Goal: Task Accomplishment & Management: Manage account settings

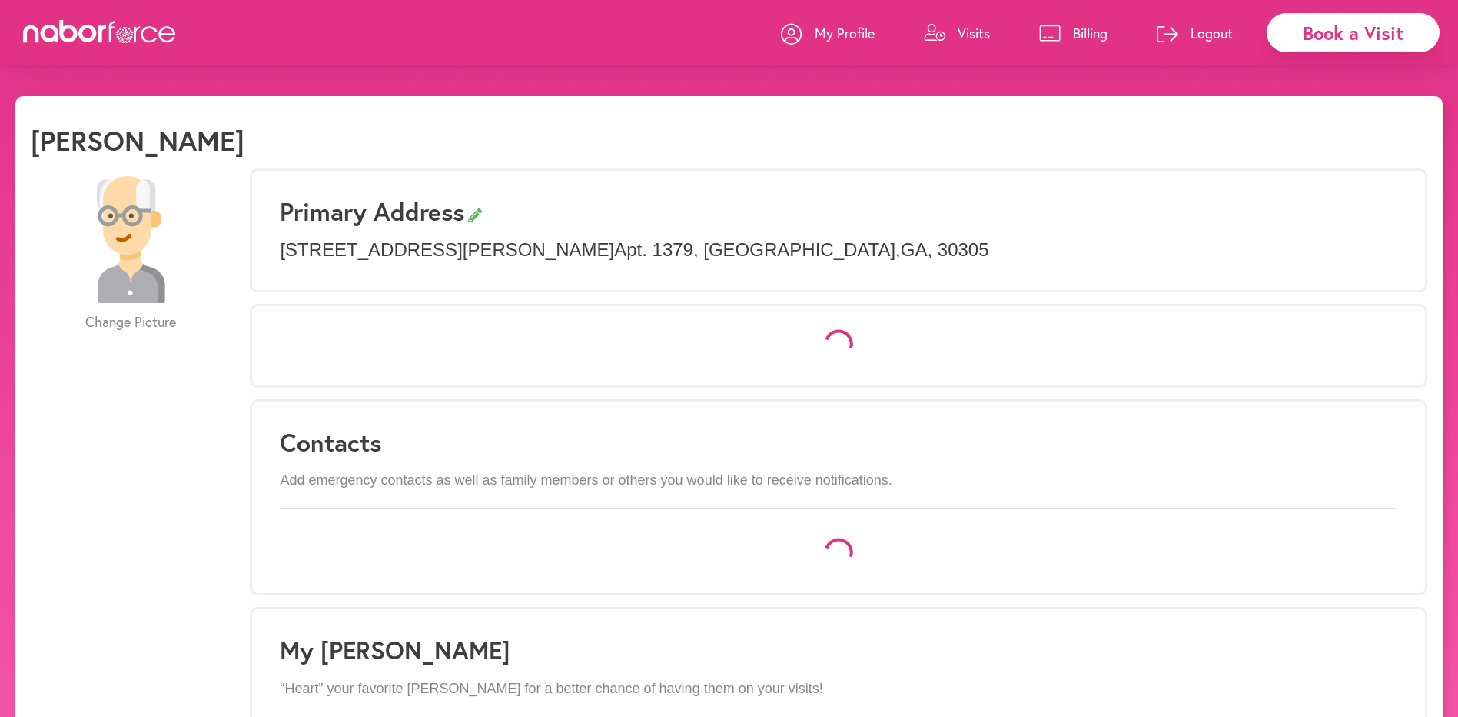
select select "*"
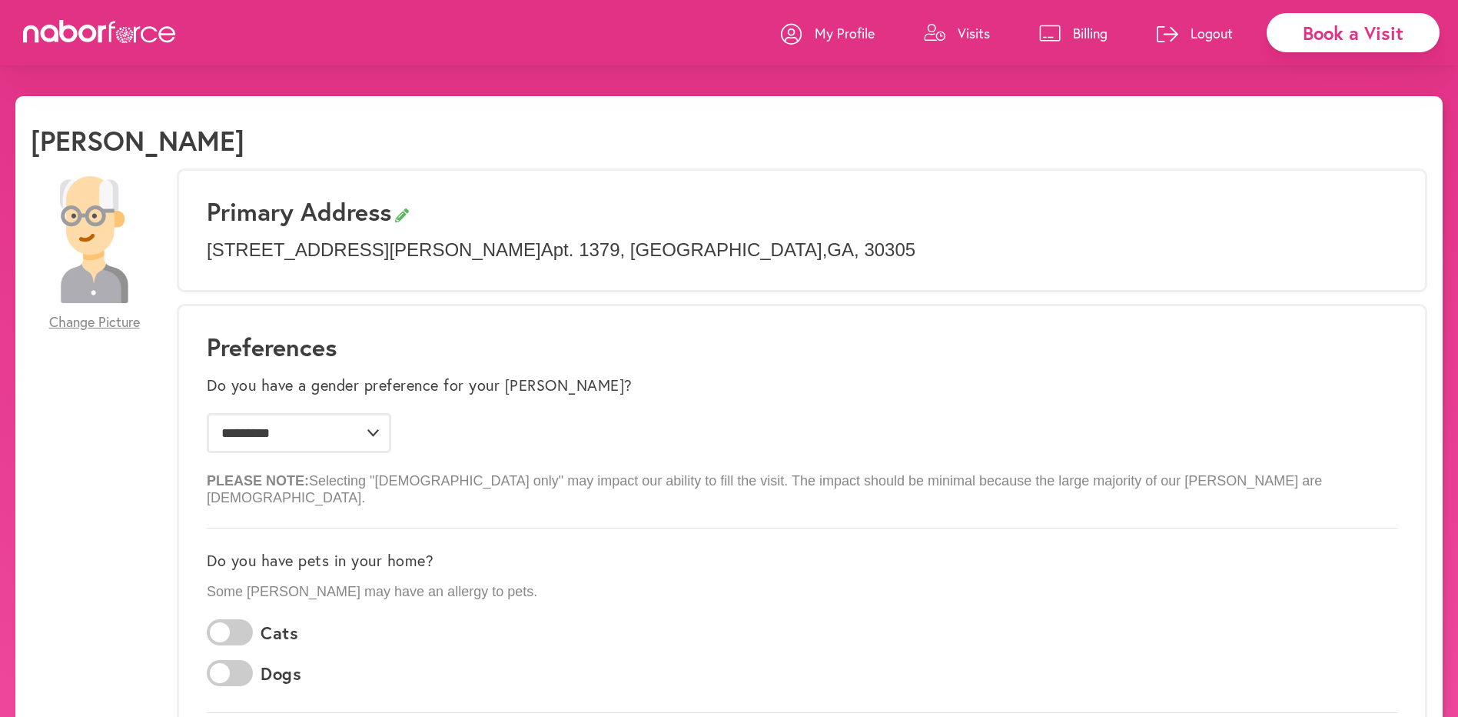
click at [982, 36] on p "Visits" at bounding box center [974, 33] width 32 height 18
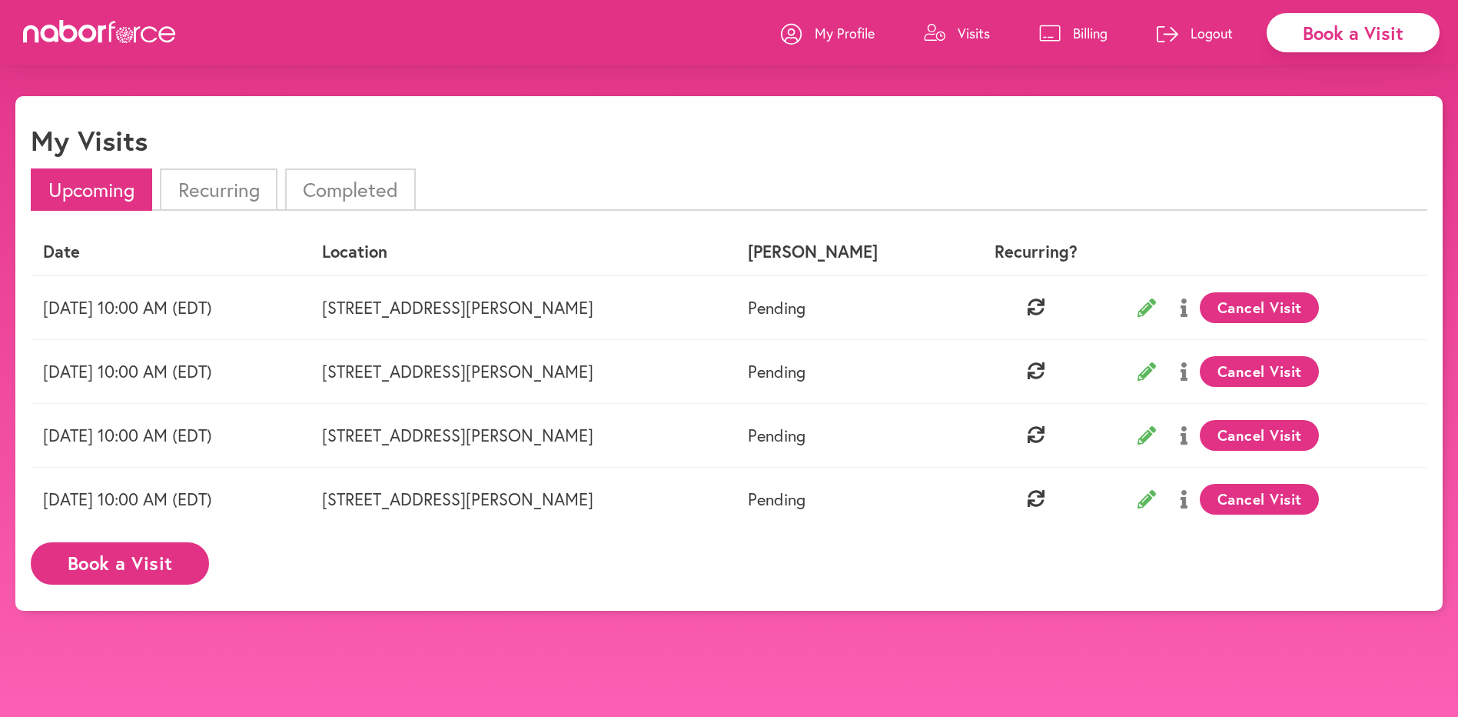
click at [259, 191] on li "Recurring" at bounding box center [218, 189] width 117 height 42
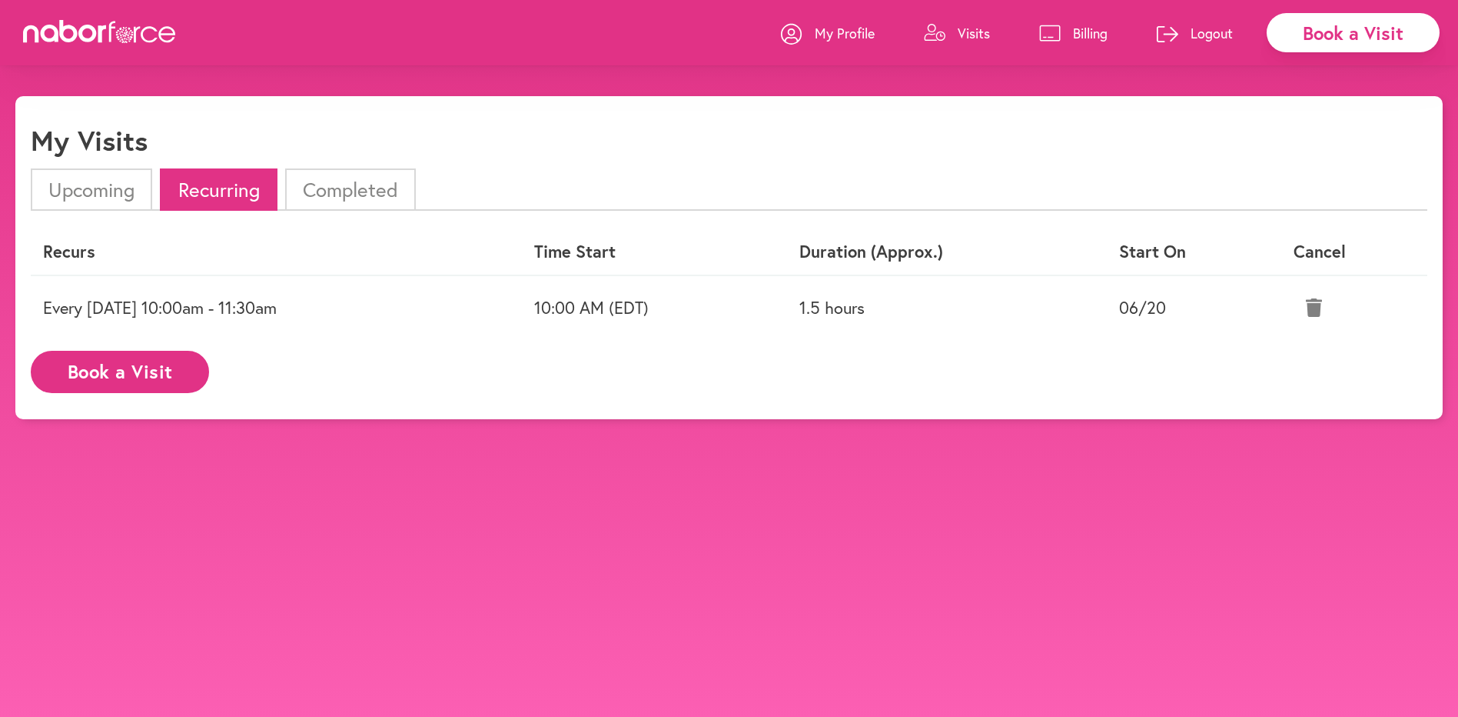
click at [1315, 312] on icon at bounding box center [1314, 307] width 16 height 18
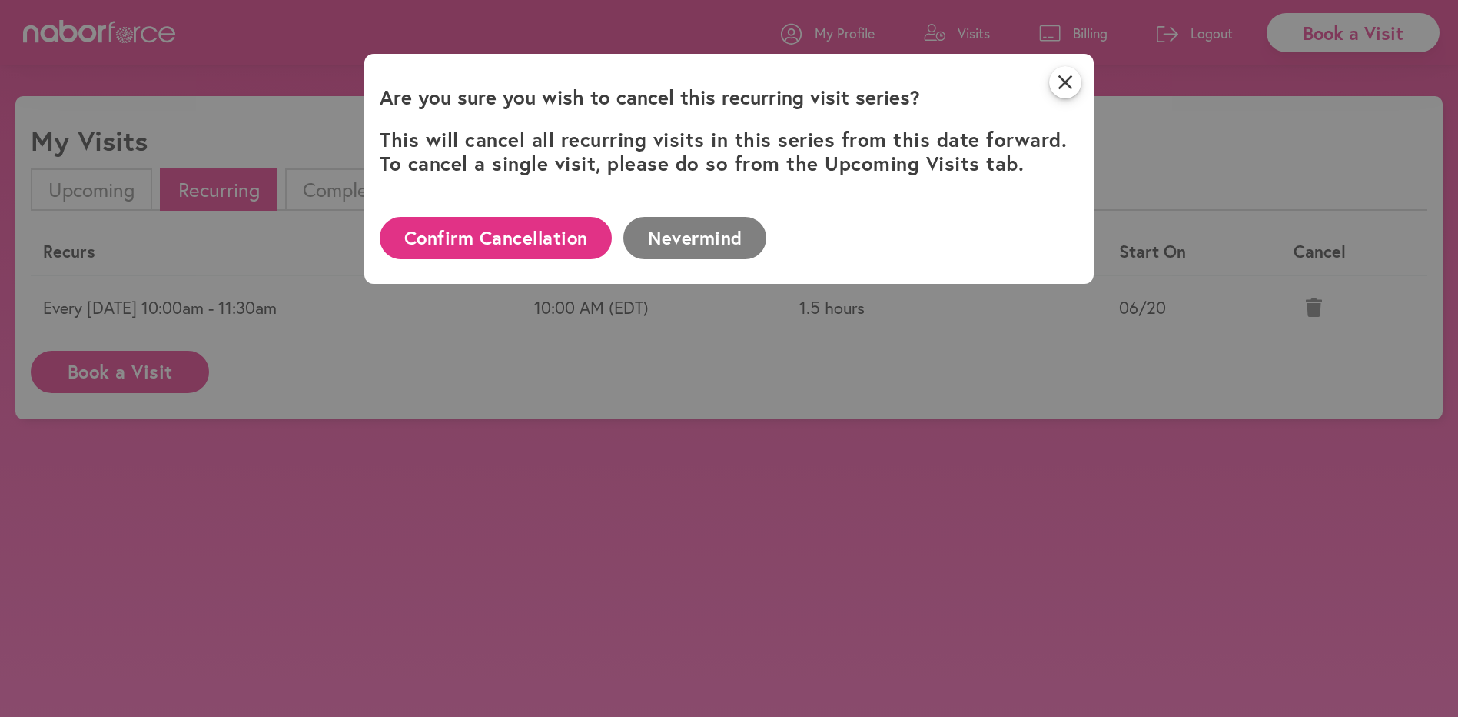
click at [488, 245] on button "Confirm Cancellation" at bounding box center [496, 238] width 232 height 42
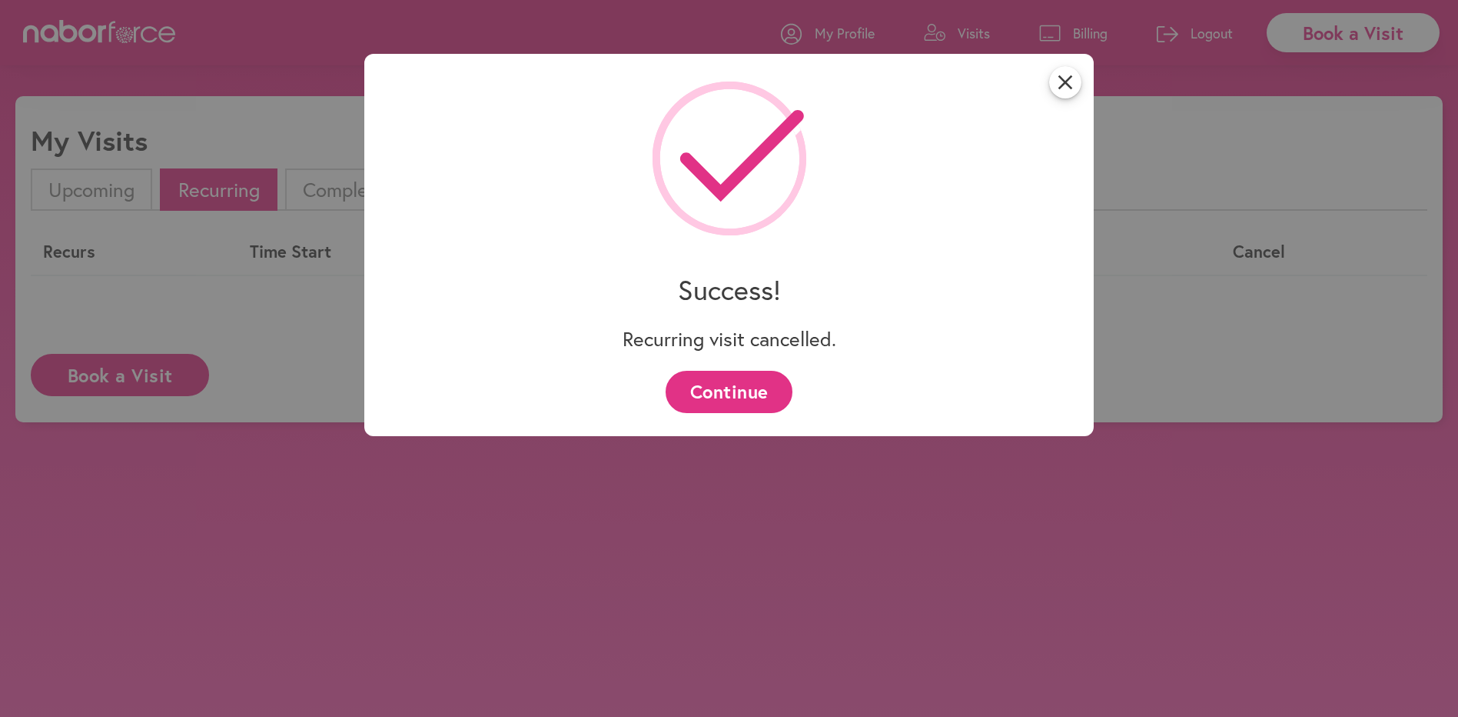
click at [743, 385] on button "Continue" at bounding box center [729, 392] width 127 height 42
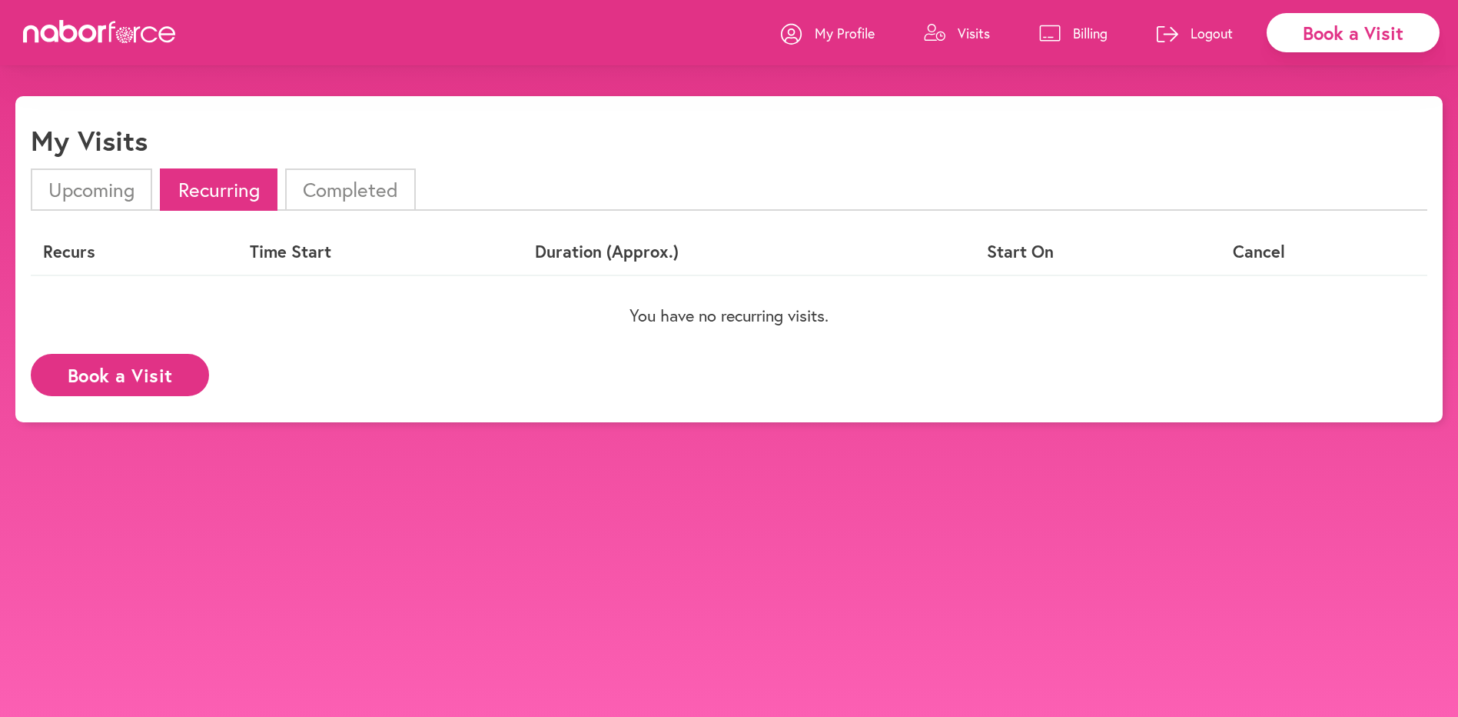
click at [72, 192] on li "Upcoming" at bounding box center [91, 189] width 121 height 42
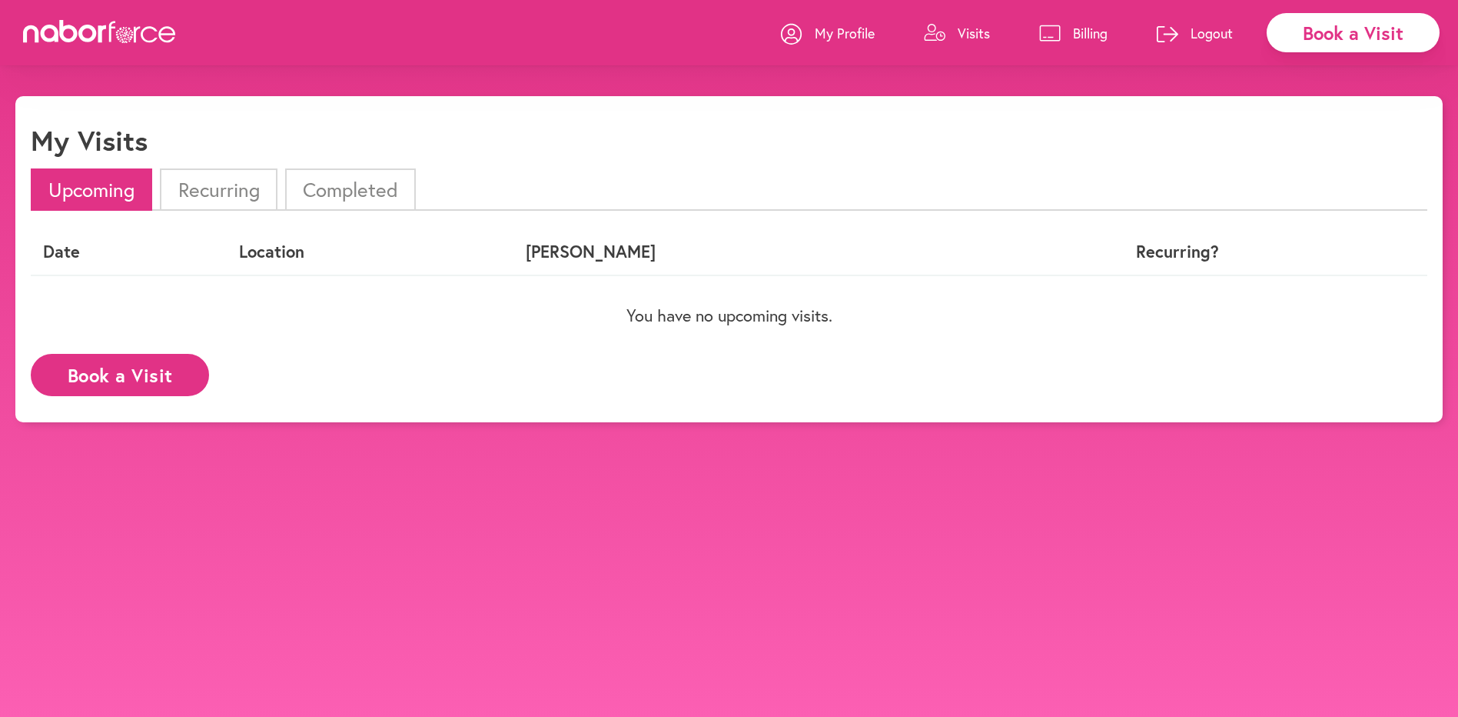
click at [93, 372] on button "Book a Visit" at bounding box center [120, 375] width 178 height 42
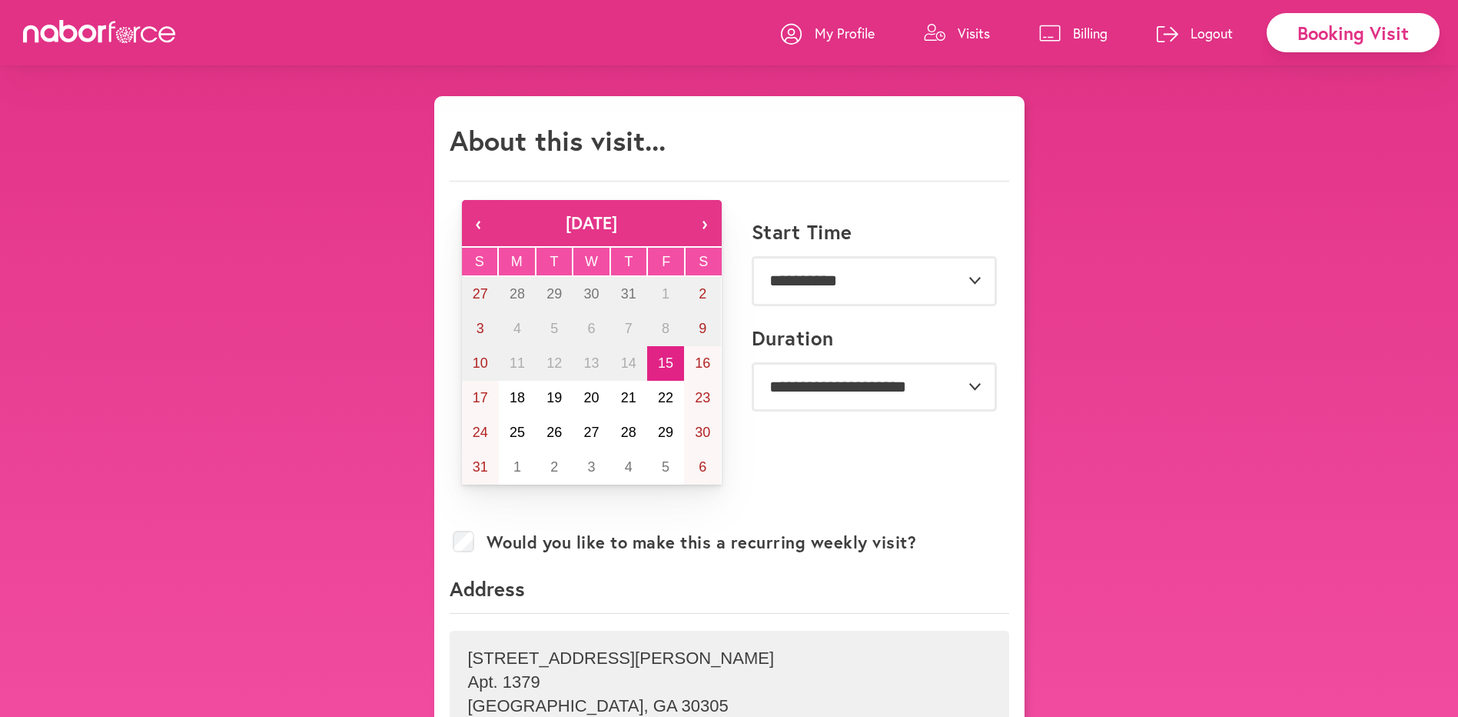
click at [664, 364] on abbr "15" at bounding box center [665, 362] width 15 height 15
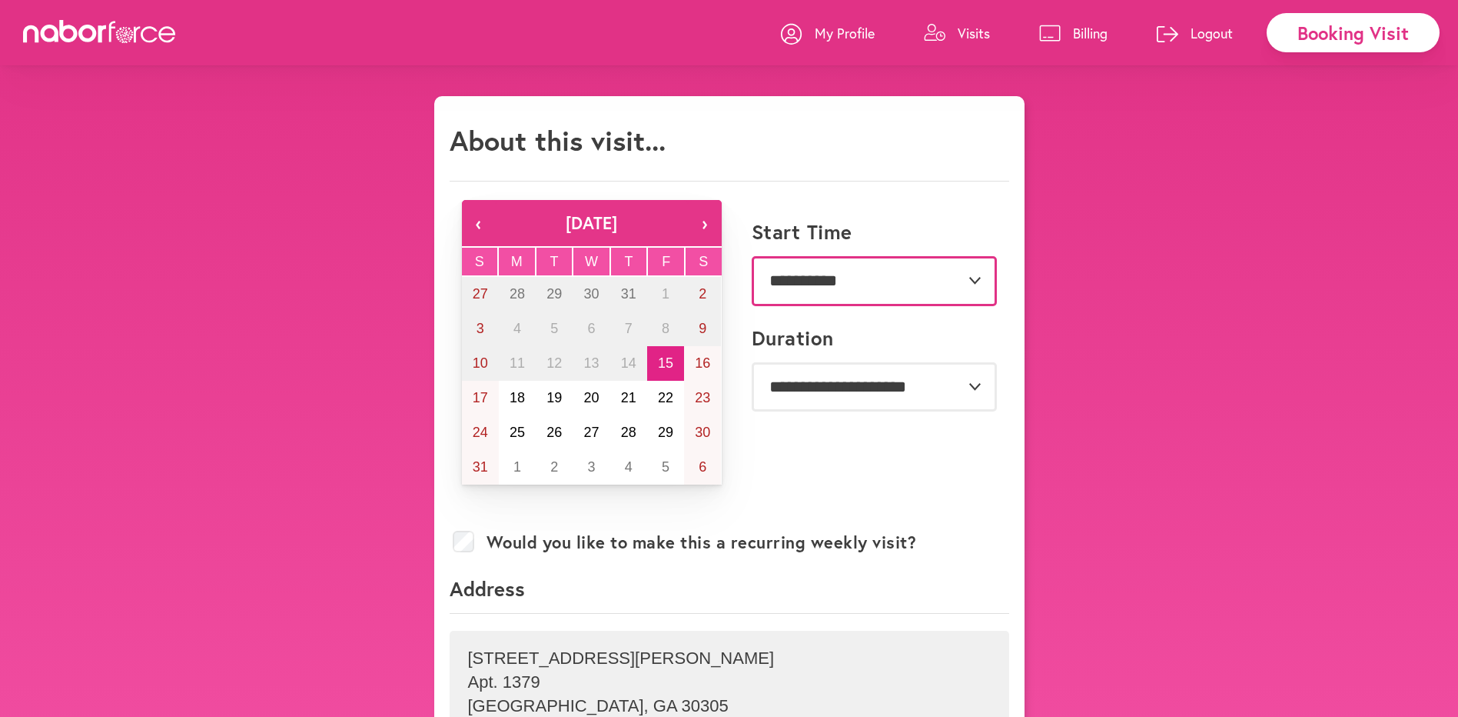
click at [974, 270] on select "**********" at bounding box center [874, 280] width 245 height 49
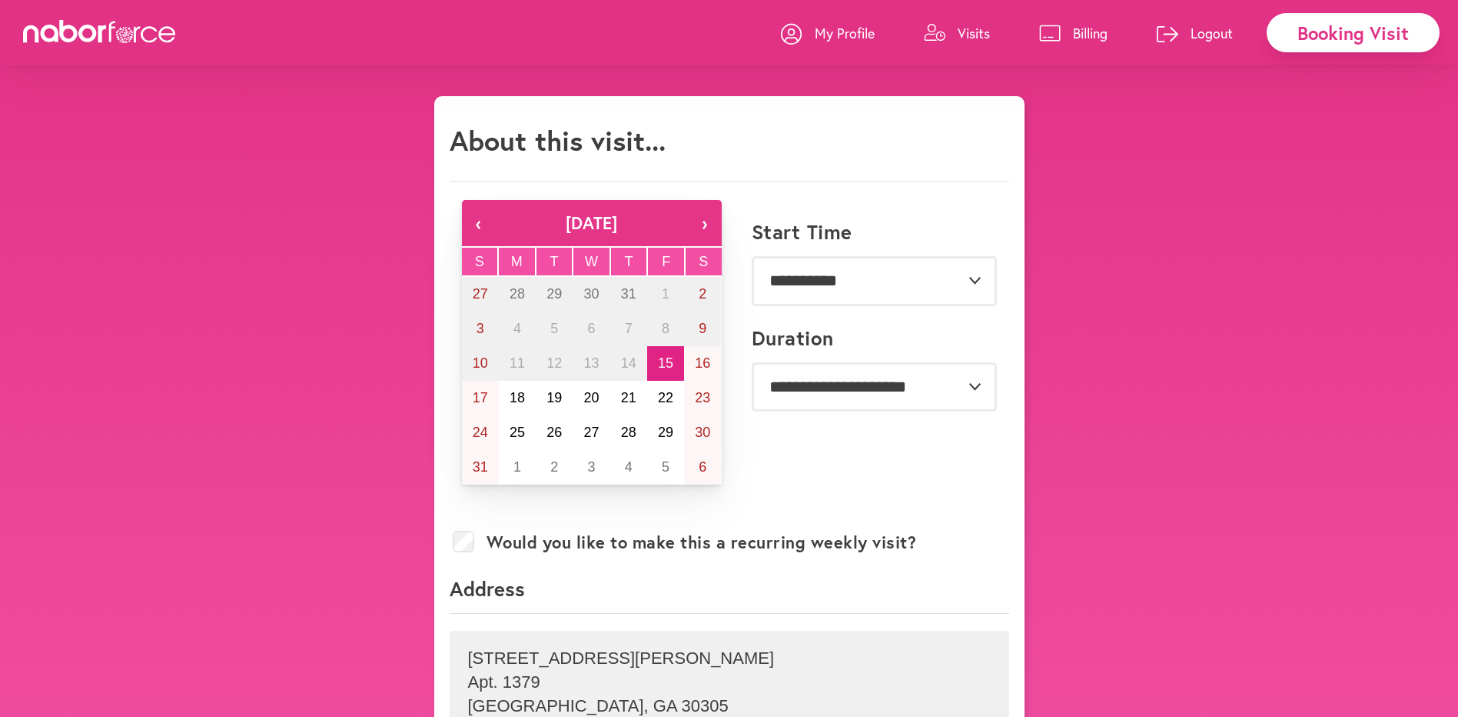
click at [883, 145] on div "About this visit..." at bounding box center [730, 146] width 560 height 45
